Goal: Task Accomplishment & Management: Manage account settings

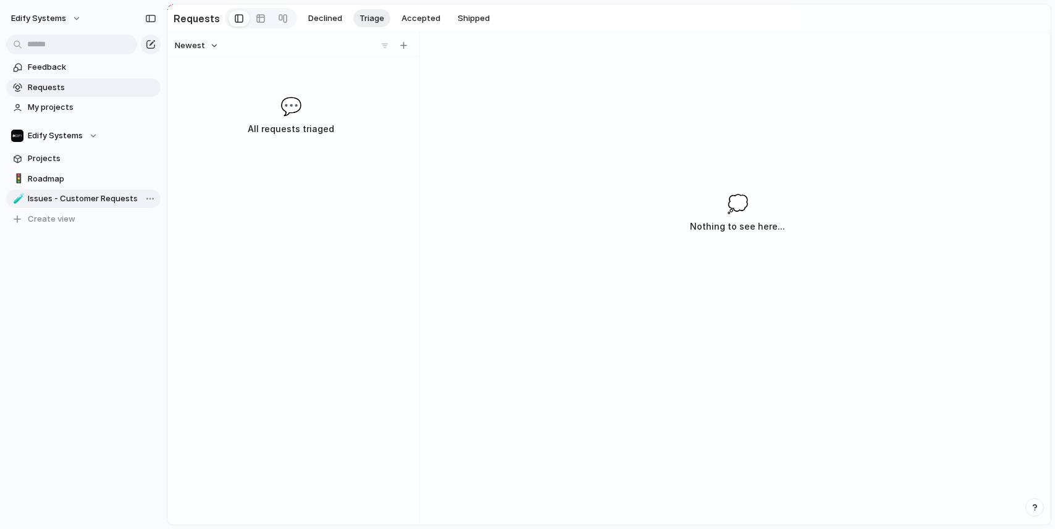
click at [40, 195] on span "Issues - Customer Requests" at bounding box center [92, 199] width 128 height 12
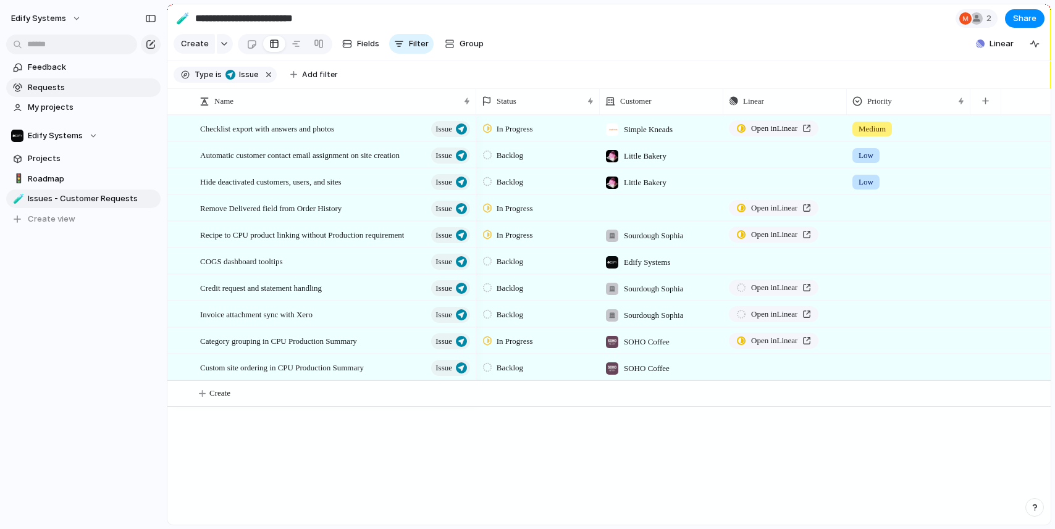
click at [57, 85] on span "Requests" at bounding box center [92, 88] width 128 height 12
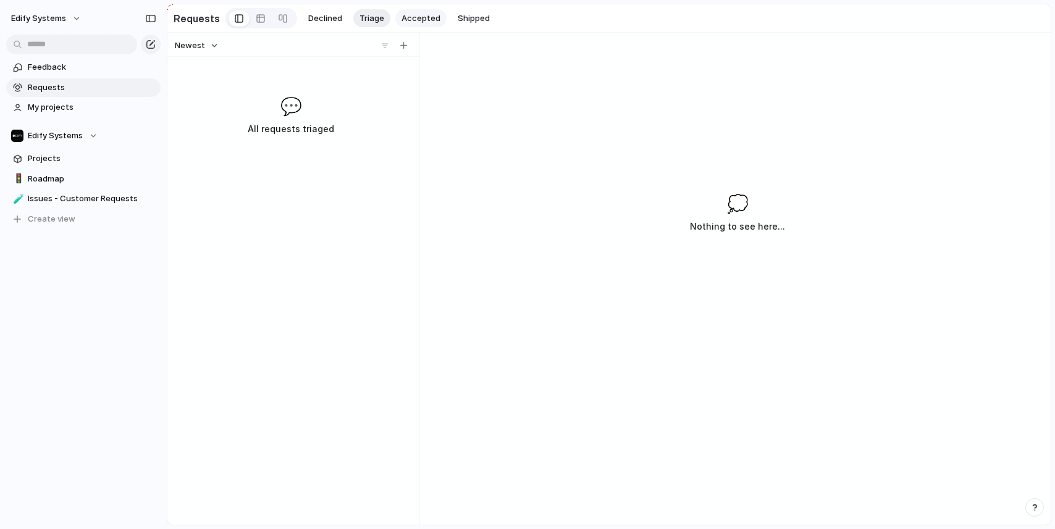
click at [404, 19] on span "Accepted" at bounding box center [420, 18] width 39 height 12
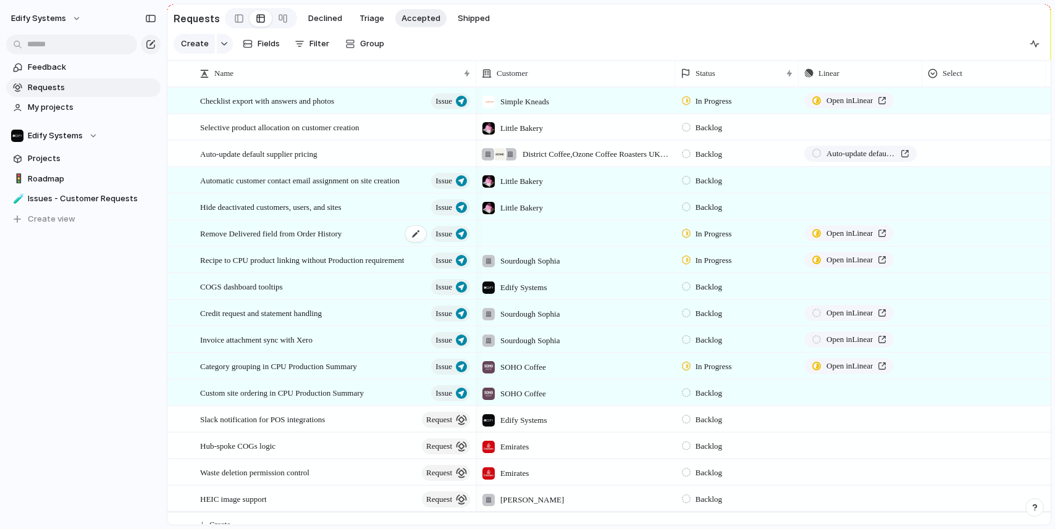
scroll to position [14, 0]
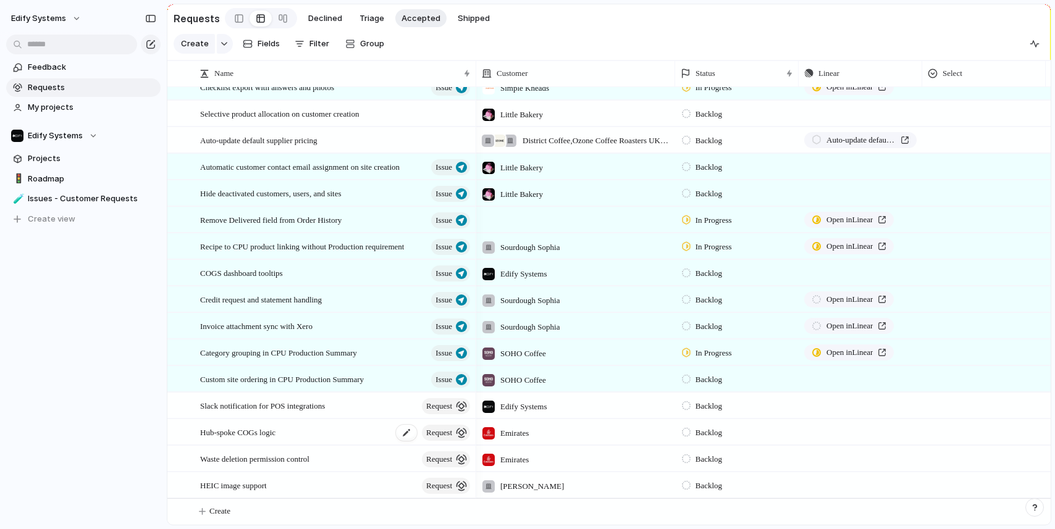
click at [388, 430] on div "Hub-spoke COGs logic request" at bounding box center [336, 432] width 272 height 25
